Goal: Task Accomplishment & Management: Manage account settings

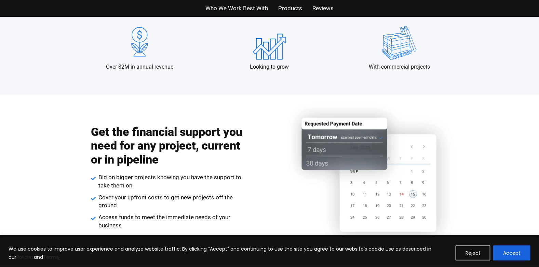
scroll to position [716, 0]
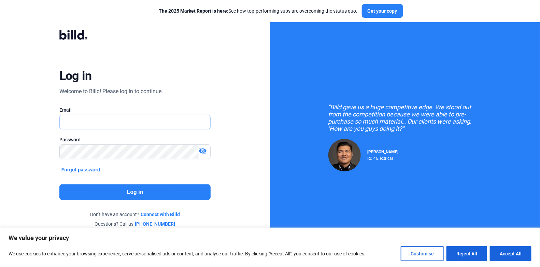
click at [85, 123] on input "text" at bounding box center [135, 122] width 151 height 14
click at [75, 120] on input "text" at bounding box center [135, 122] width 151 height 14
type input "[PERSON_NAME][EMAIL_ADDRESS][DOMAIN_NAME]"
click at [145, 189] on button "Log in" at bounding box center [134, 192] width 151 height 16
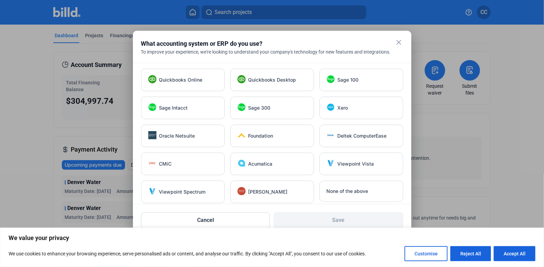
click at [400, 42] on mat-icon "close" at bounding box center [399, 42] width 8 height 8
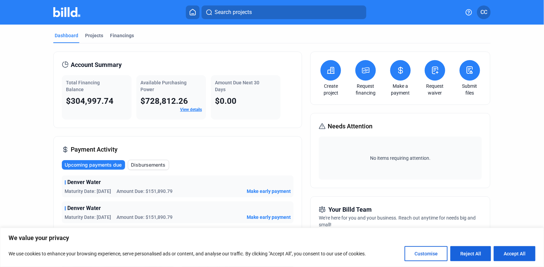
drag, startPoint x: 90, startPoint y: 101, endPoint x: 119, endPoint y: 102, distance: 28.4
click at [119, 102] on div "$304,997.74" at bounding box center [96, 101] width 61 height 11
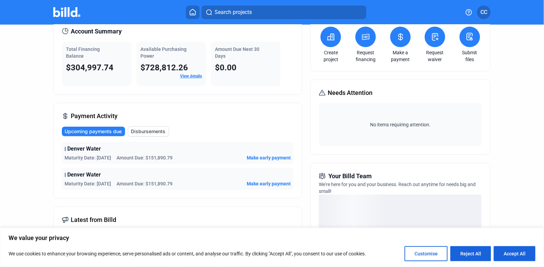
scroll to position [34, 0]
